Goal: Task Accomplishment & Management: Use online tool/utility

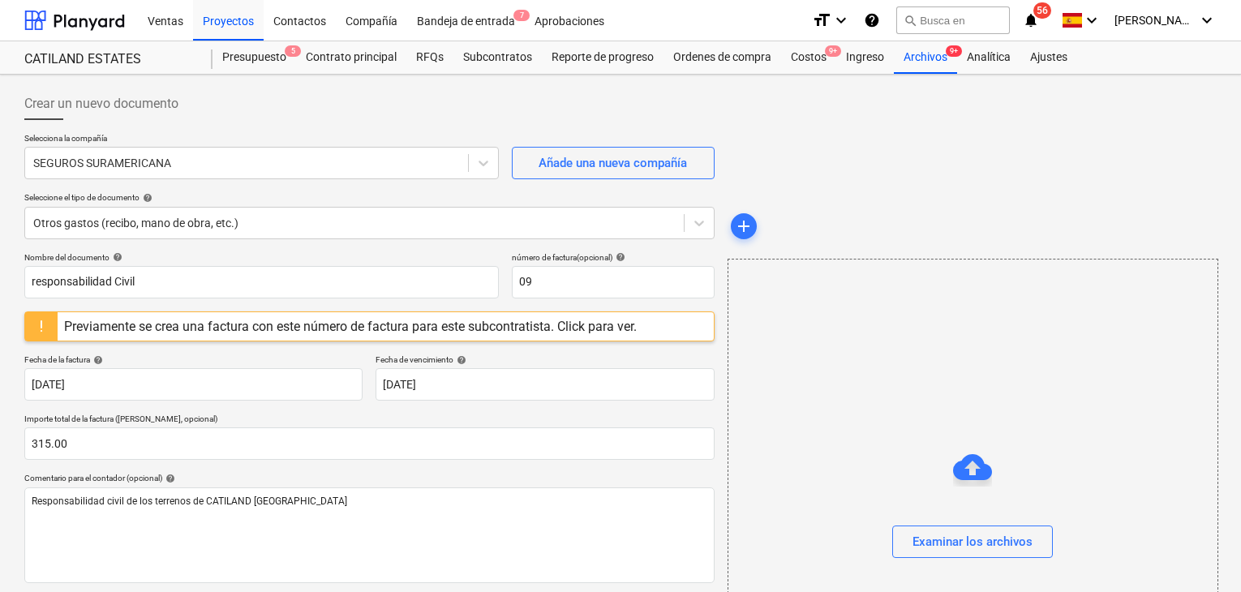
scroll to position [287, 0]
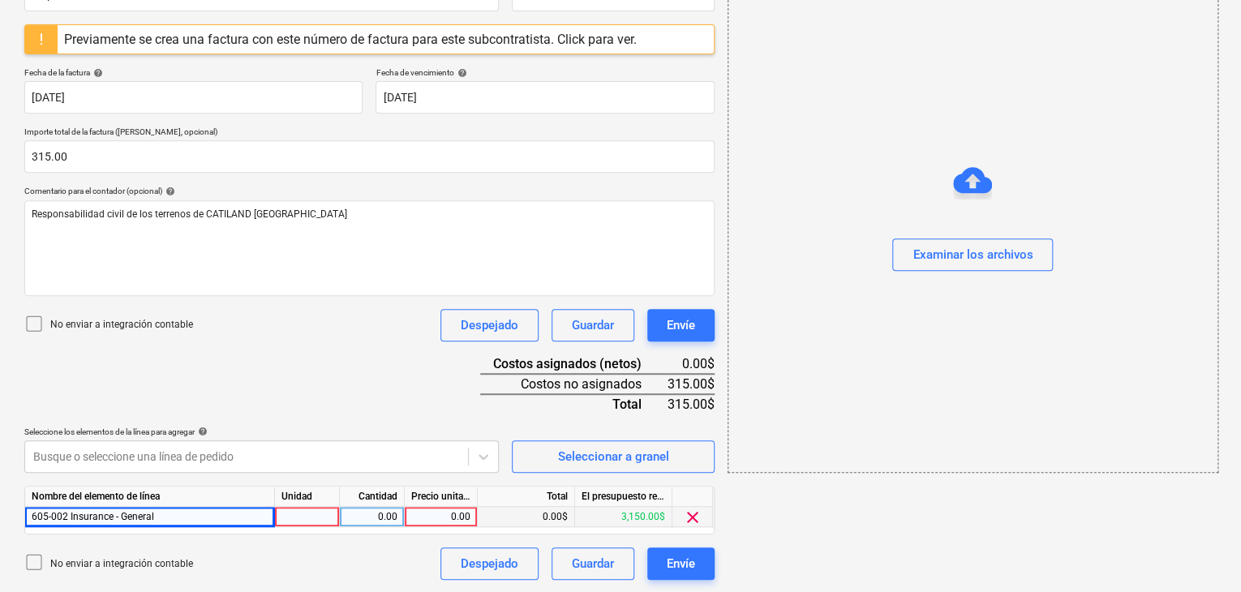
click at [322, 507] on div at bounding box center [307, 517] width 65 height 20
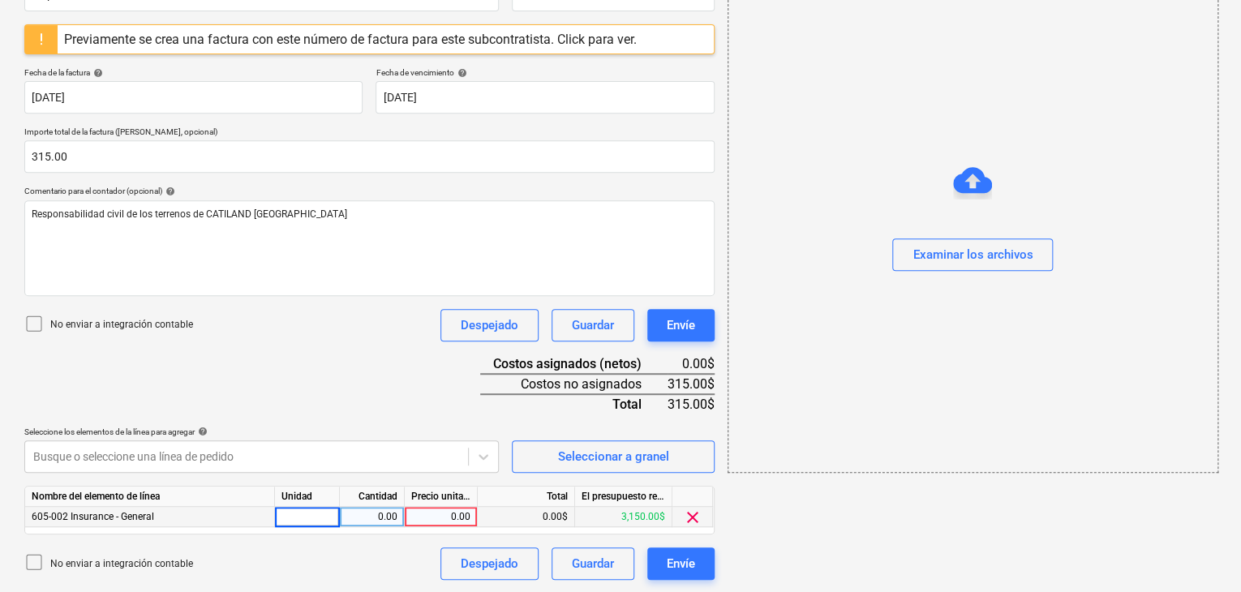
type input "1"
click at [351, 523] on div "0.00" at bounding box center [371, 517] width 51 height 20
click at [451, 507] on div "0.00" at bounding box center [440, 517] width 59 height 20
type input "315"
click at [522, 514] on div "0.00$" at bounding box center [526, 517] width 97 height 20
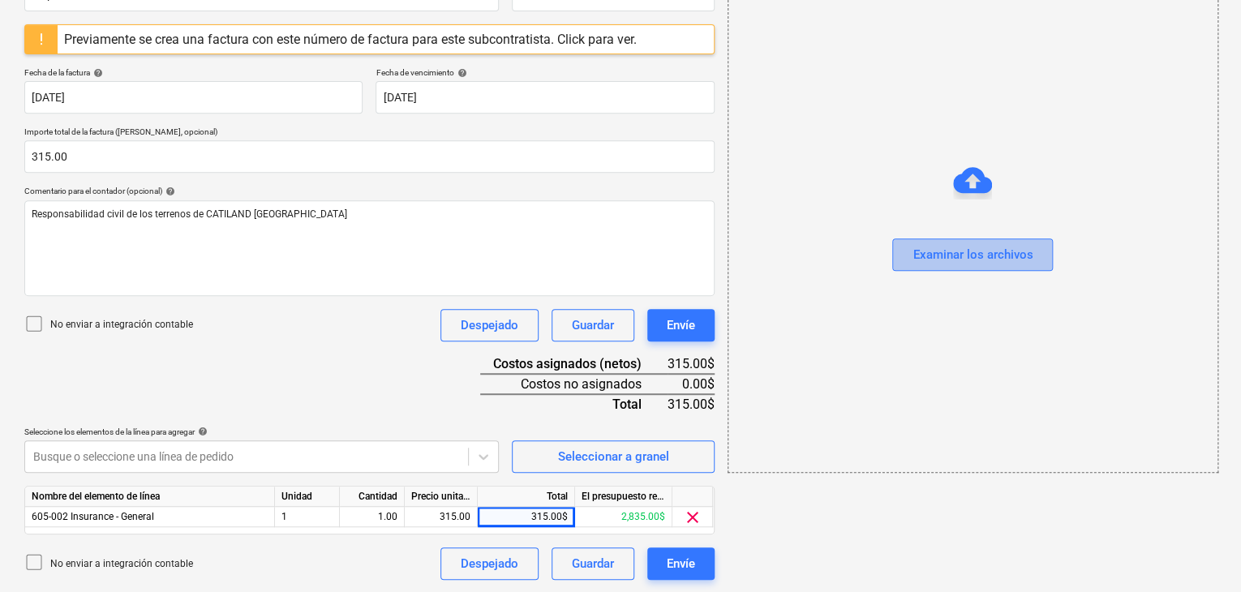
click at [959, 241] on button "Examinar los archivos" at bounding box center [972, 255] width 161 height 32
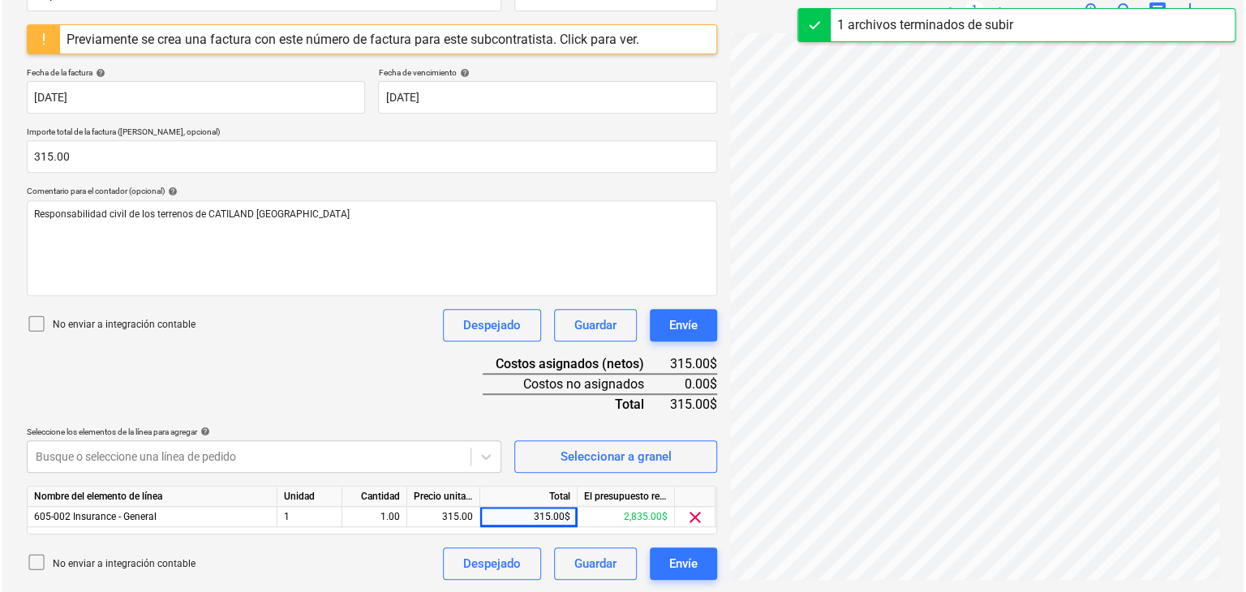
scroll to position [318, 0]
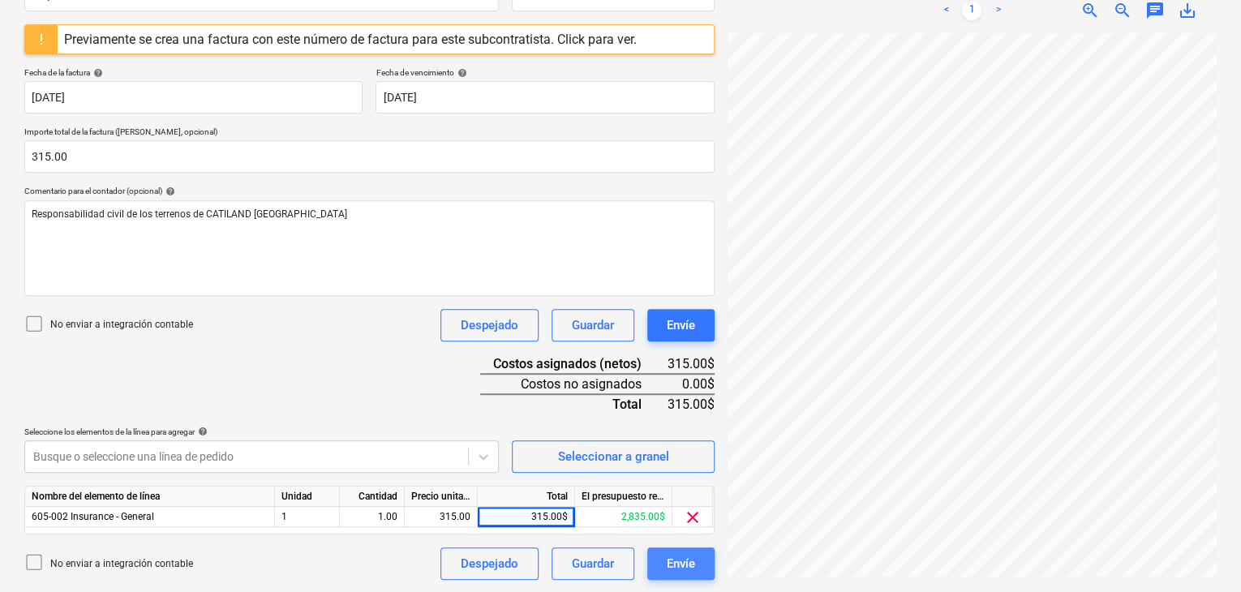
click at [695, 576] on button "Envíe" at bounding box center [680, 564] width 67 height 32
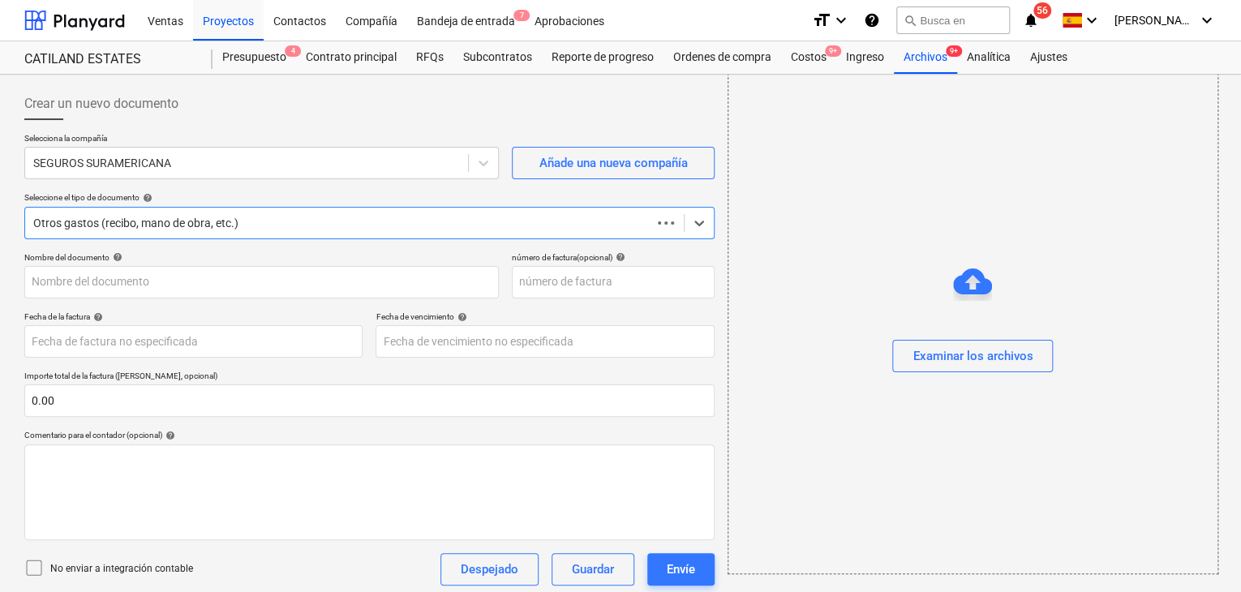
scroll to position [97, 0]
